Goal: Information Seeking & Learning: Learn about a topic

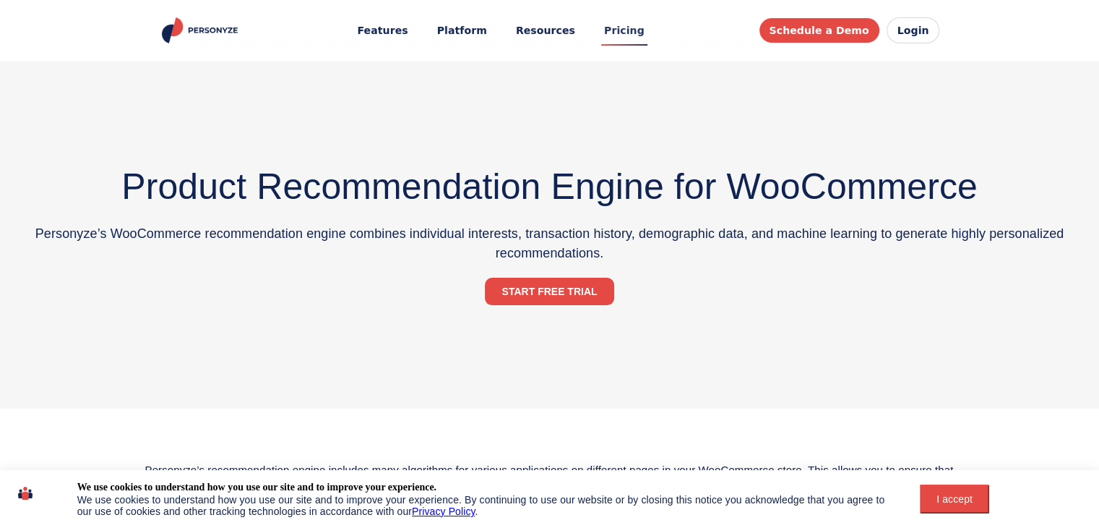
click at [622, 31] on link "Pricing" at bounding box center [624, 30] width 61 height 27
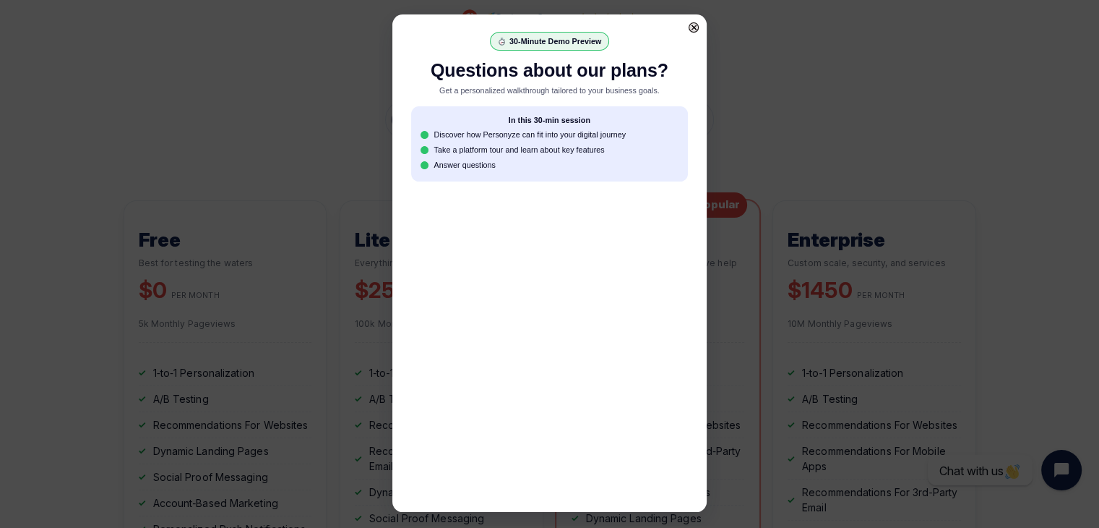
click at [0, 276] on div at bounding box center [549, 264] width 1099 height 528
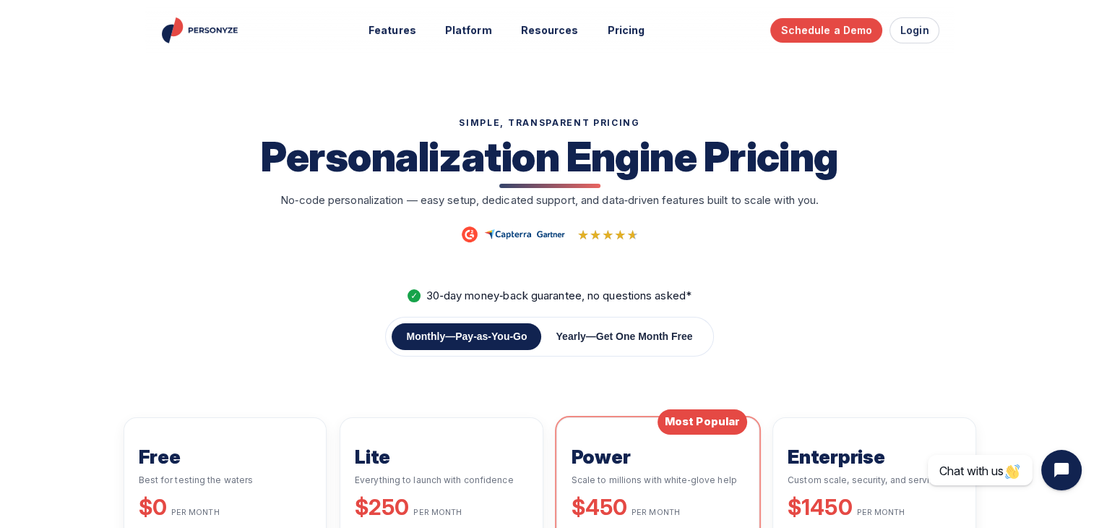
click at [605, 330] on span "Get One Month Free" at bounding box center [644, 336] width 97 height 12
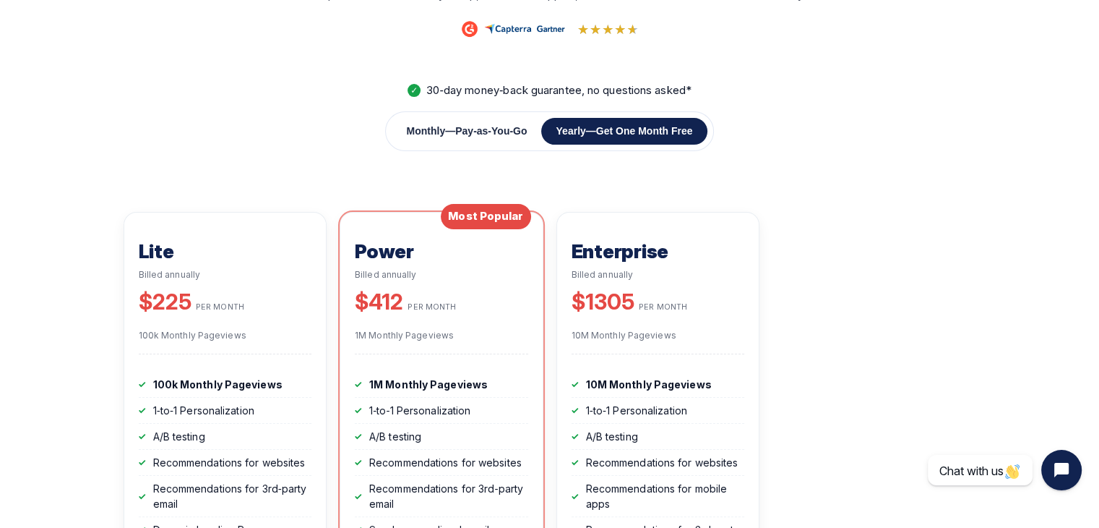
scroll to position [195, 0]
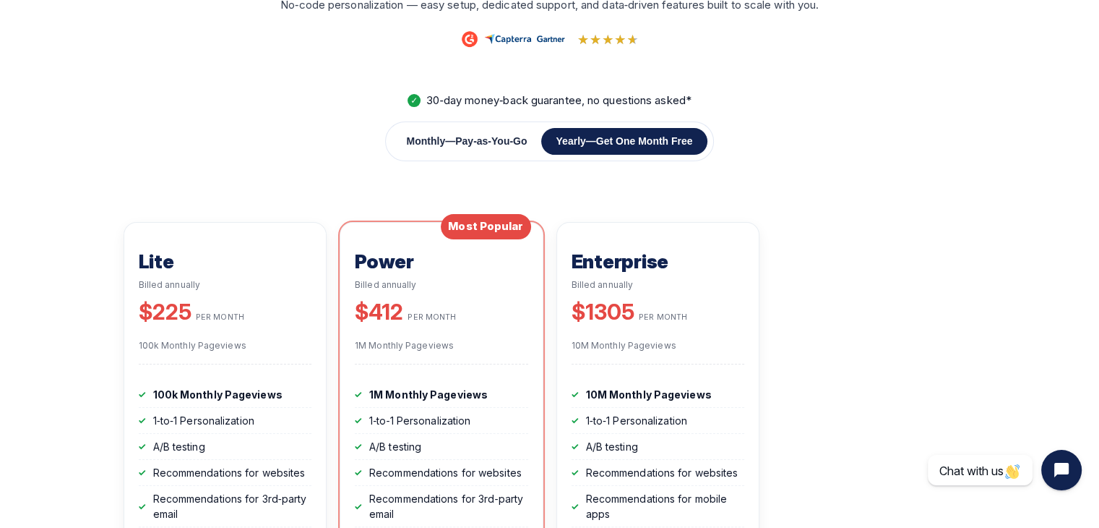
click at [412, 131] on button "Monthly — Pay‑as‑You‑Go" at bounding box center [467, 141] width 150 height 27
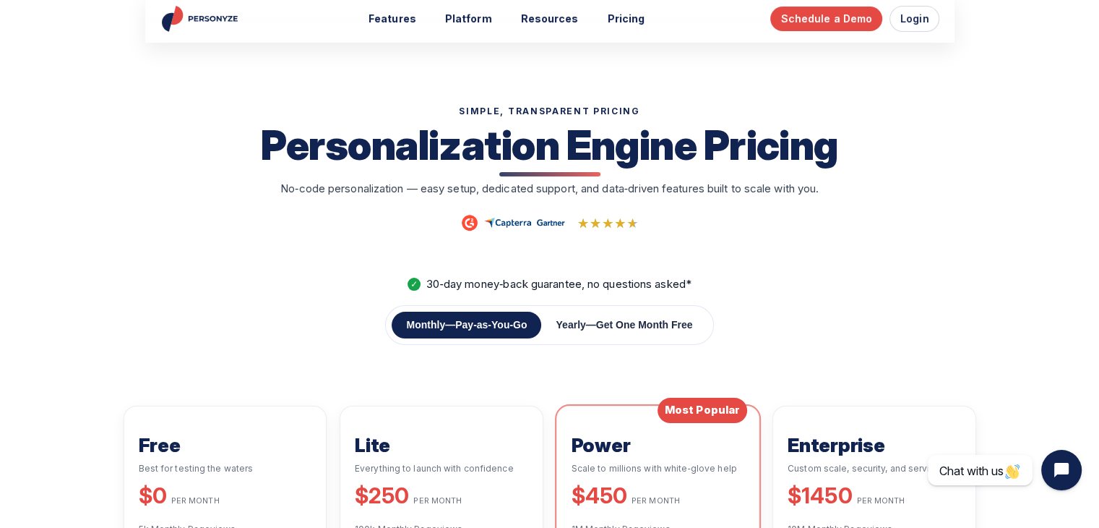
scroll to position [0, 0]
